Goal: Transaction & Acquisition: Purchase product/service

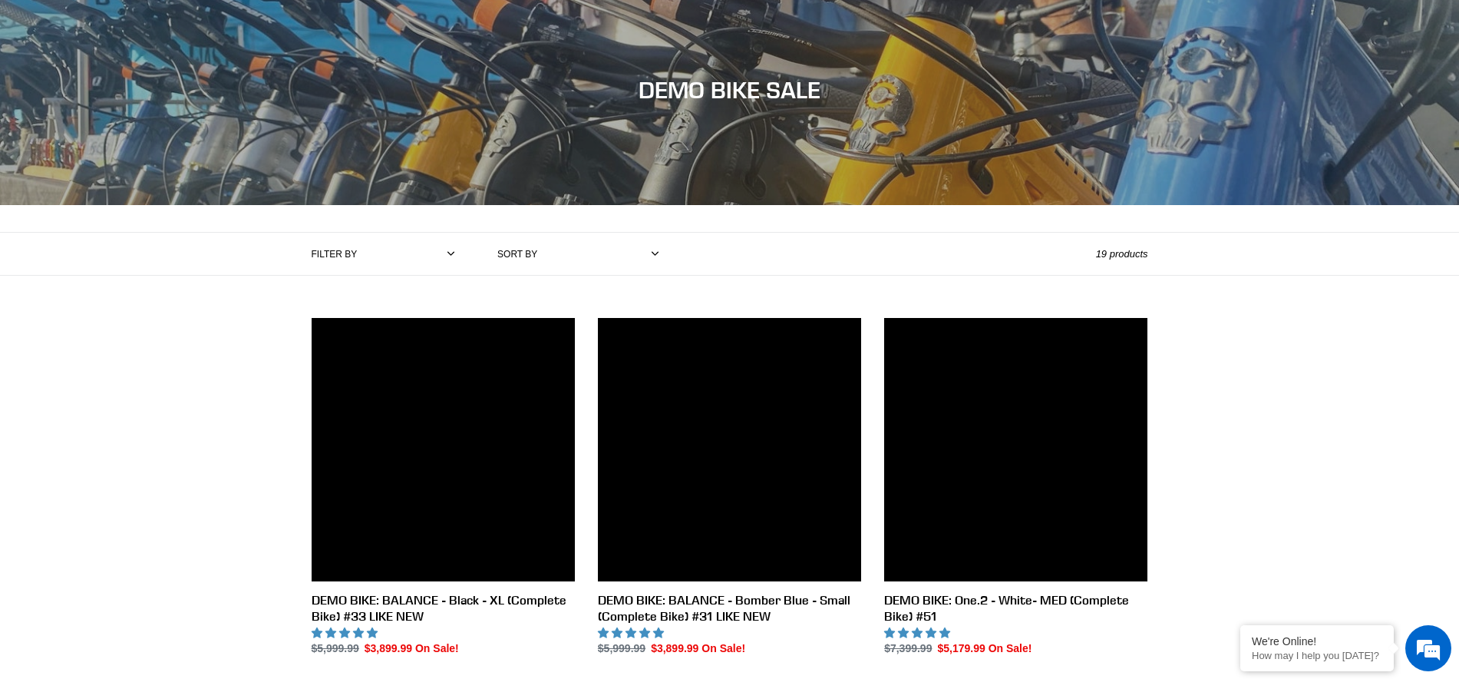
scroll to position [134, 0]
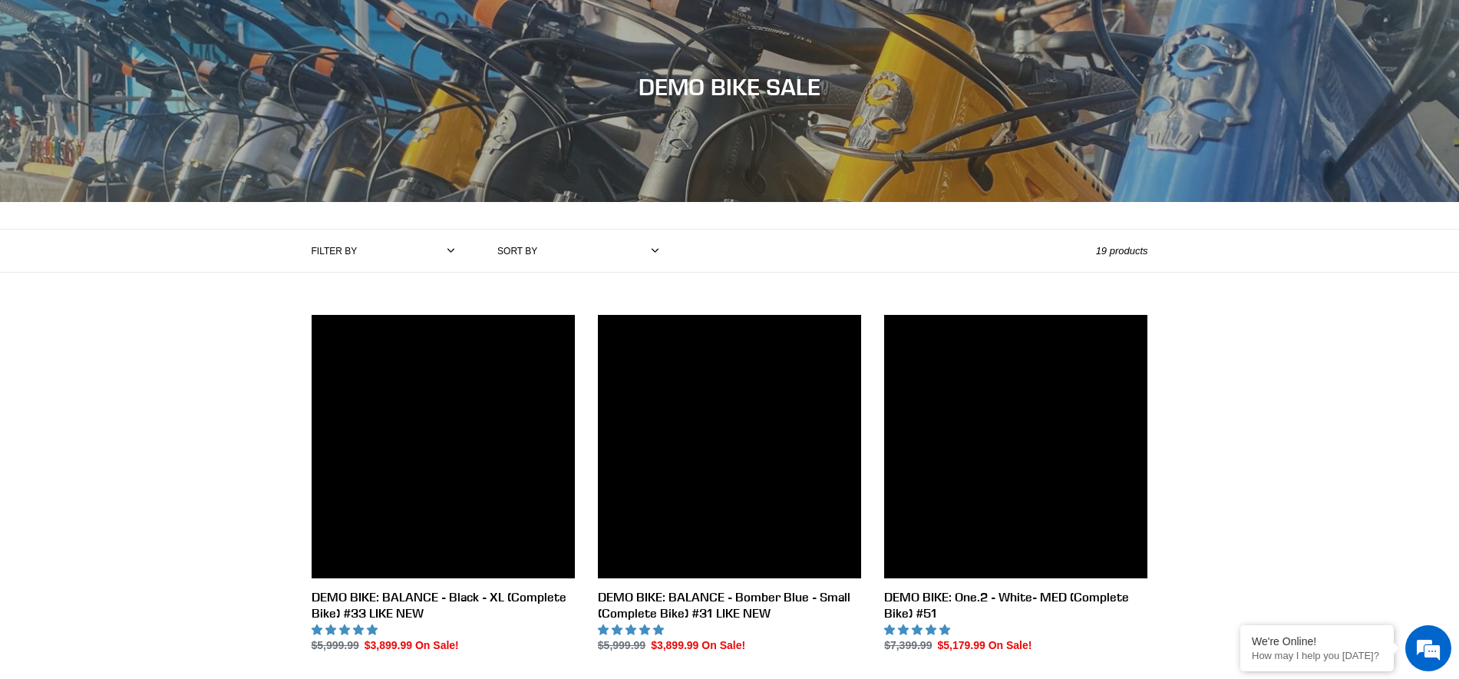
click at [352, 244] on label "Filter by" at bounding box center [335, 251] width 46 height 14
click at [360, 243] on select "All products balance BFCM23 DEMO BIKE Jedi Lithium Nimble 9 ONE.2 Tilt Yelli Sc…" at bounding box center [410, 251] width 101 height 42
click at [332, 256] on label "Filter by" at bounding box center [335, 251] width 46 height 14
click at [360, 256] on select "All products balance BFCM23 DEMO BIKE Jedi Lithium Nimble 9 ONE.2 Tilt Yelli Sc…" at bounding box center [410, 251] width 101 height 42
click at [369, 250] on select "All products balance BFCM23 DEMO BIKE Jedi Lithium Nimble 9 ONE.2 Tilt Yelli Sc…" at bounding box center [410, 251] width 101 height 42
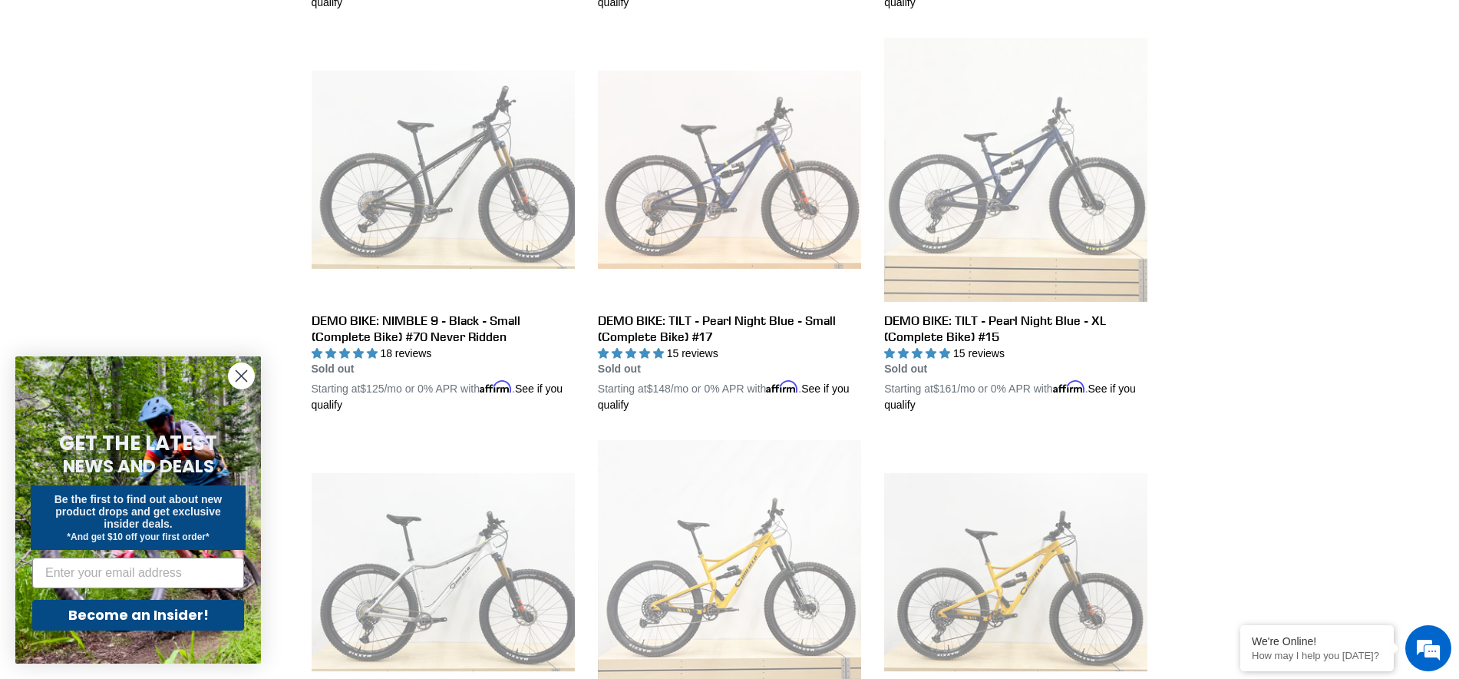
scroll to position [1617, 0]
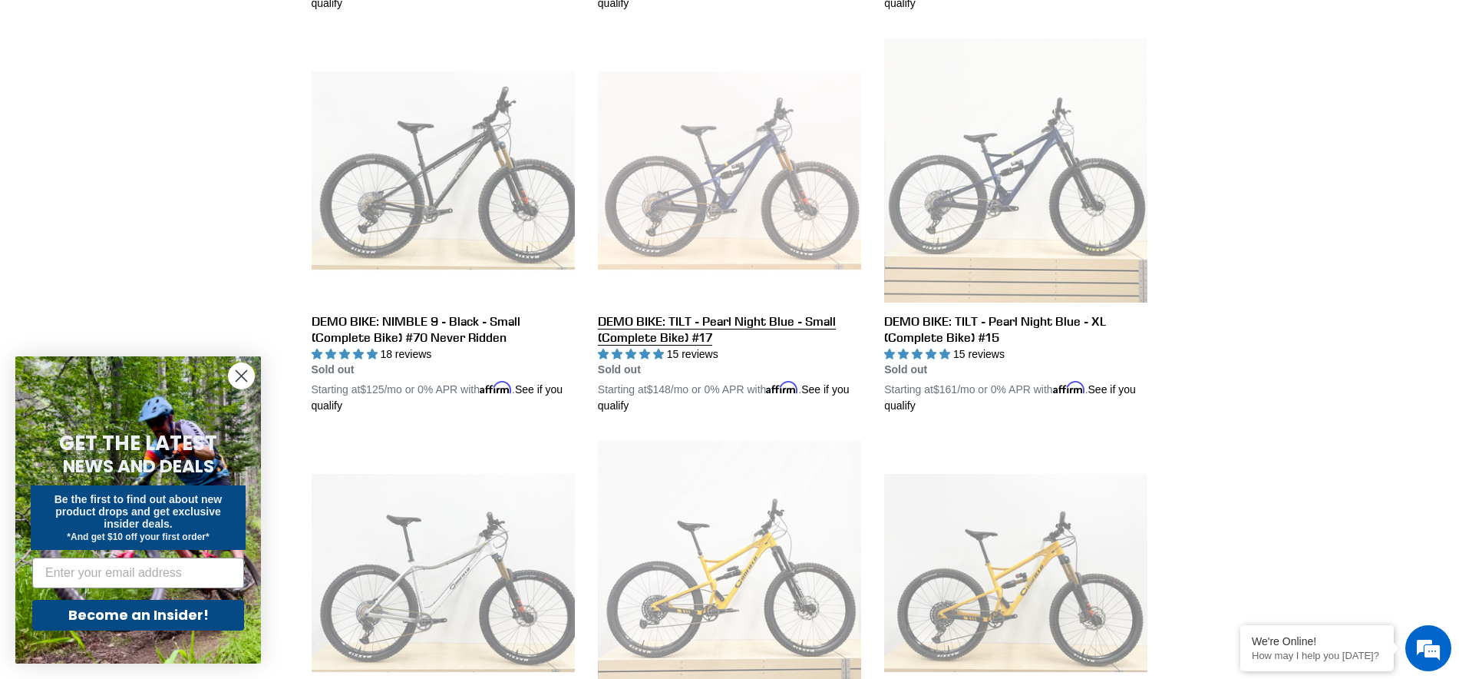
click at [680, 197] on link "DEMO BIKE: TILT - Pearl Night Blue - Small (Complete Bike) #17" at bounding box center [729, 225] width 263 height 375
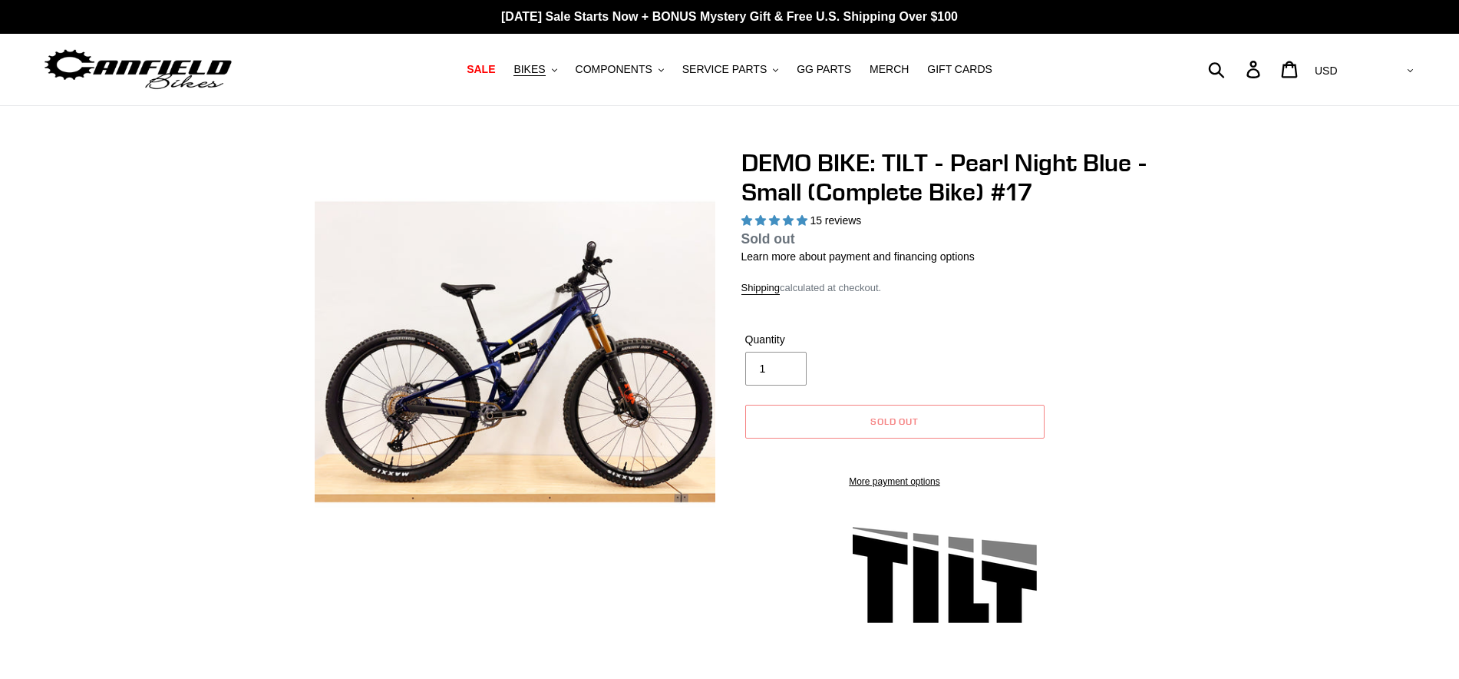
select select "highest-rating"
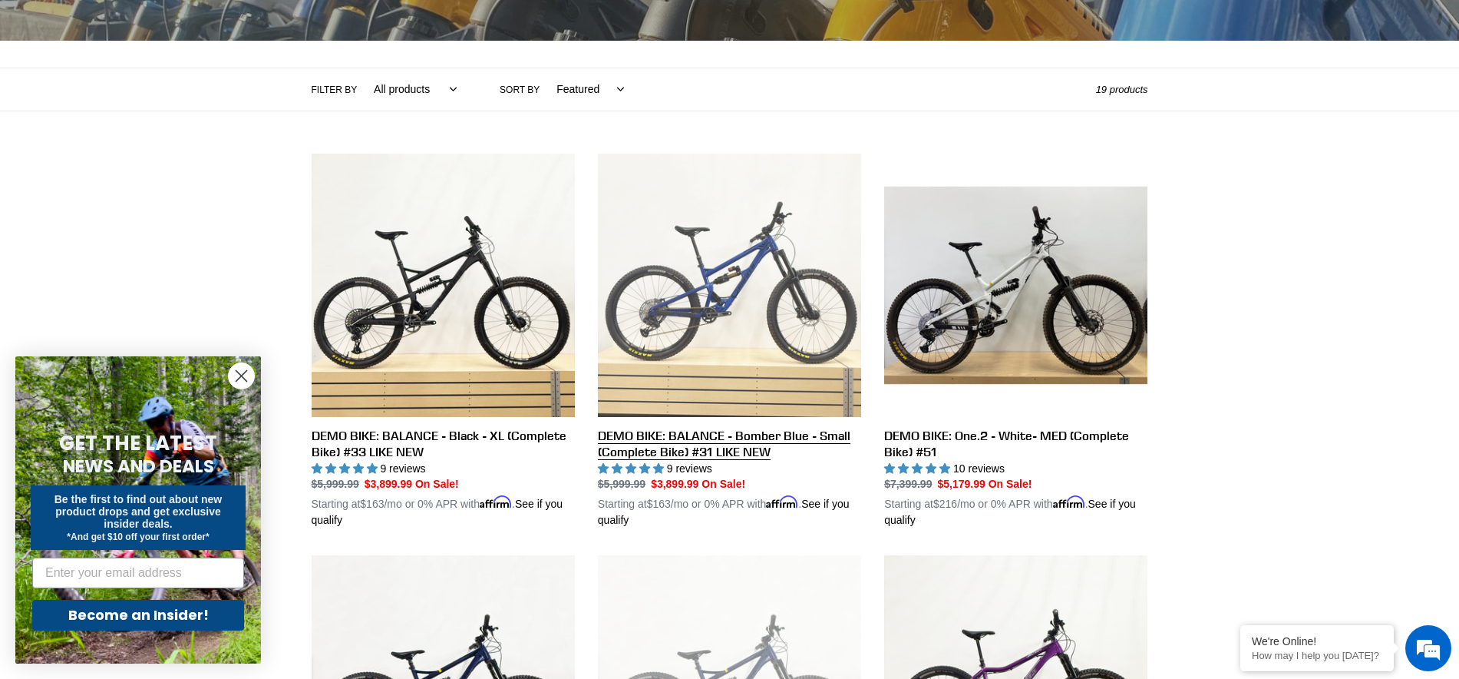
click at [679, 299] on link "DEMO BIKE: BALANCE - Bomber Blue - Small (Complete Bike) #31 LIKE NEW" at bounding box center [729, 341] width 263 height 375
